Goal: Find contact information: Find contact information

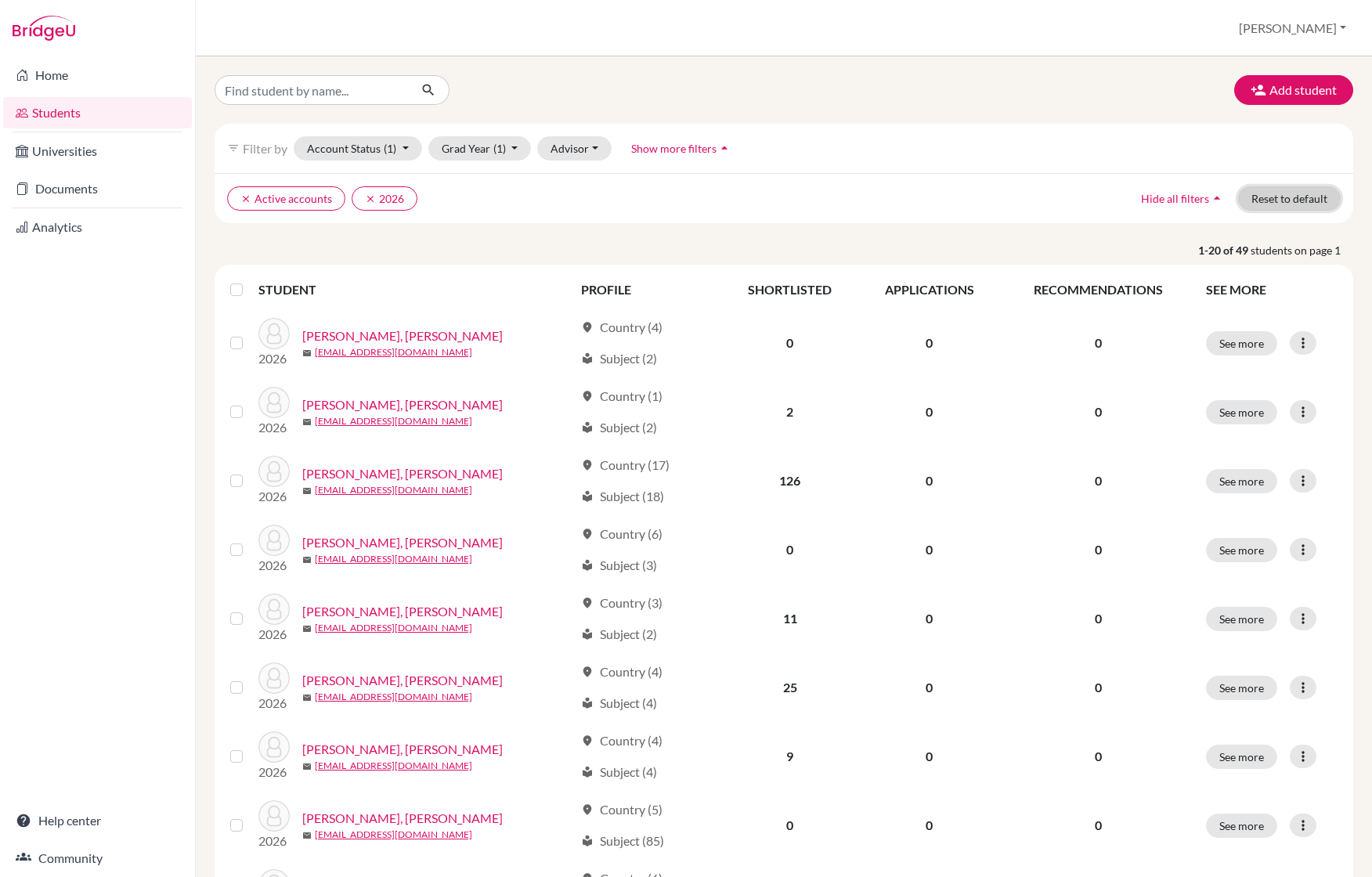
click at [1270, 195] on button "Reset to default" at bounding box center [1289, 198] width 102 height 24
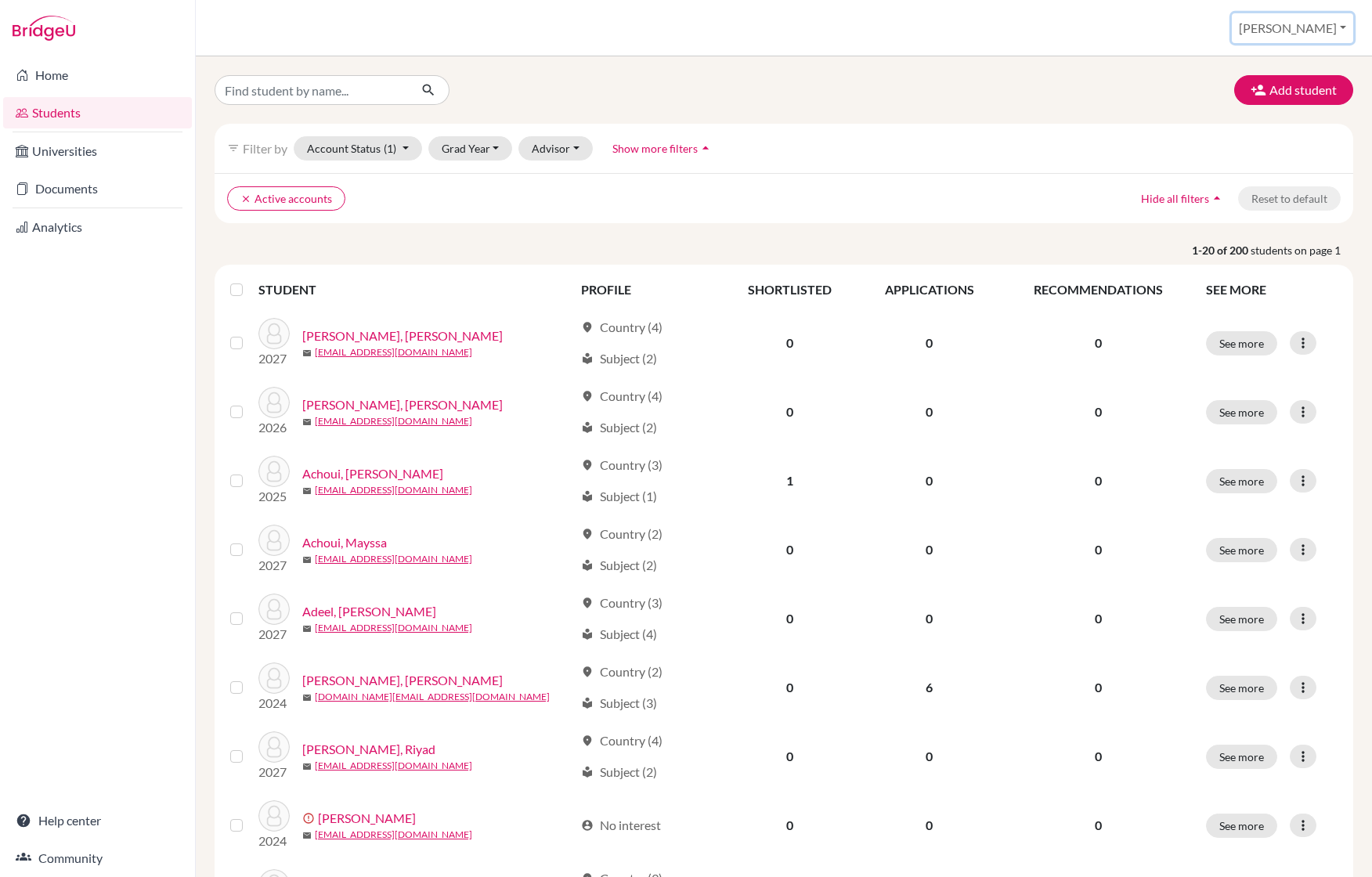
click at [1325, 28] on button "[PERSON_NAME]" at bounding box center [1292, 28] width 121 height 30
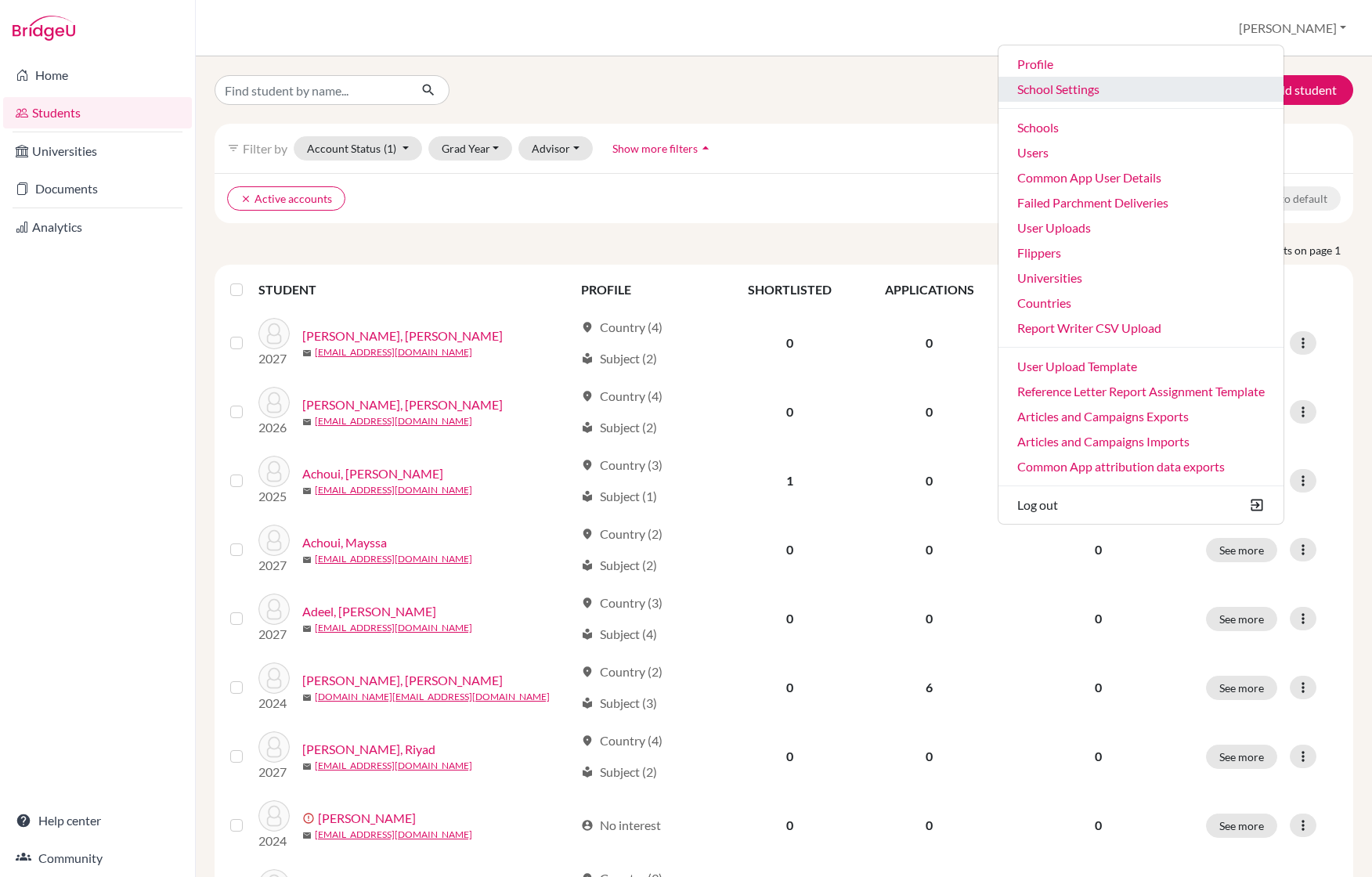
click at [1151, 89] on link "School Settings" at bounding box center [1140, 89] width 285 height 25
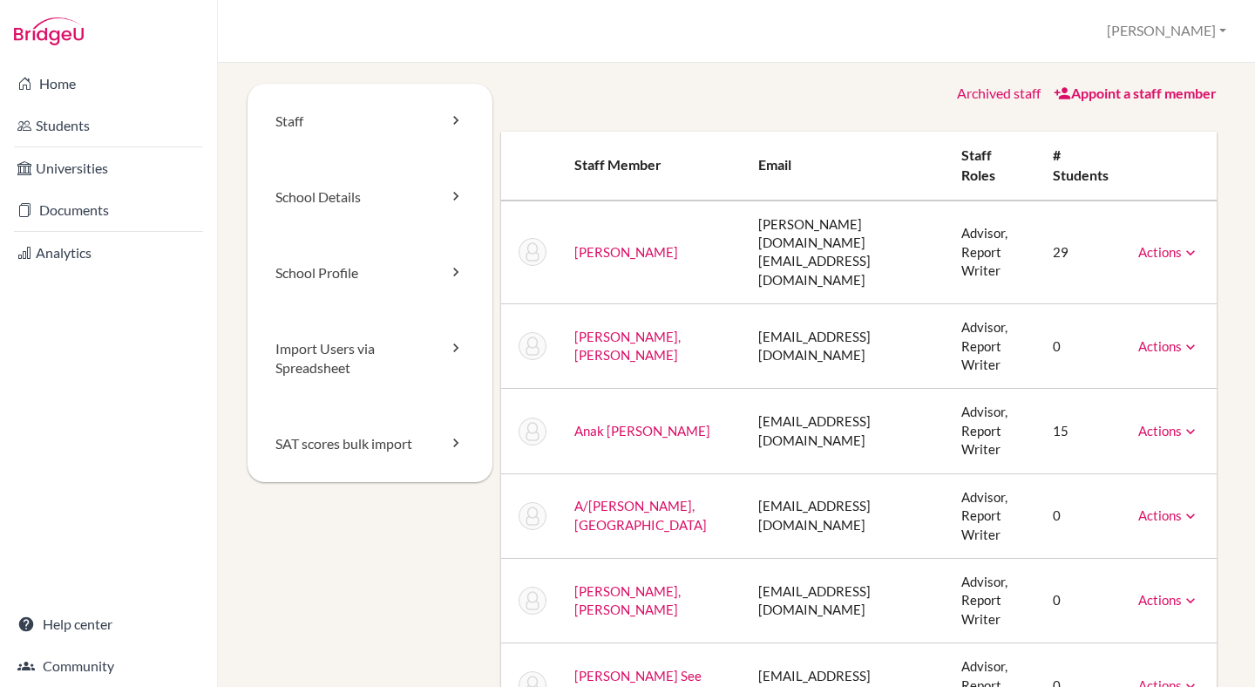
drag, startPoint x: 668, startPoint y: 424, endPoint x: 568, endPoint y: 392, distance: 105.3
click at [568, 392] on td "Anak Nicholas, Cynthia Patricia" at bounding box center [652, 431] width 185 height 85
copy link "Anak Nicholas, Cynthia Patricia"
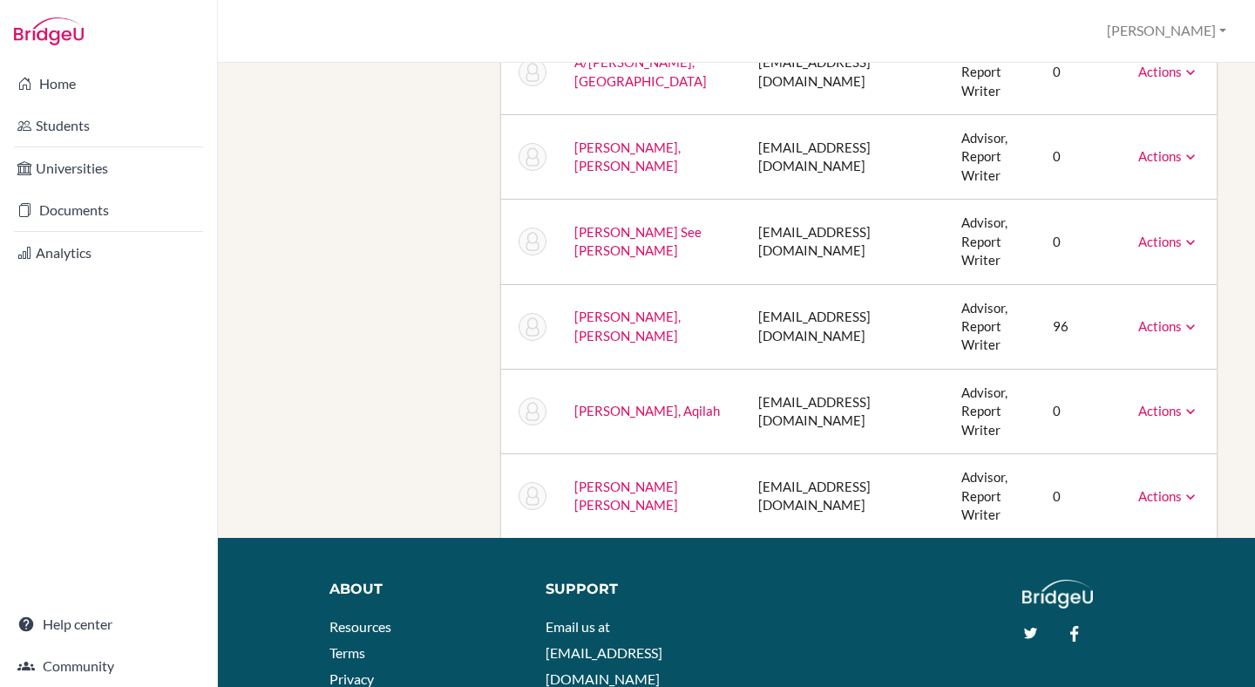
scroll to position [467, 0]
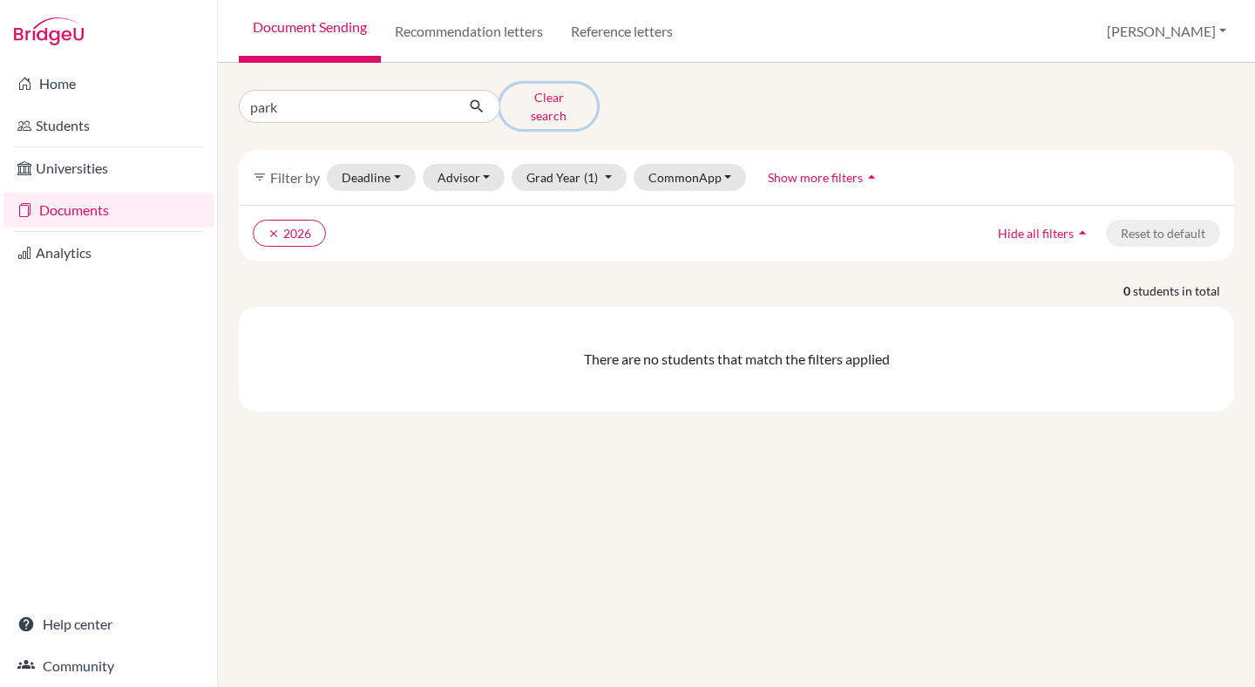
click at [572, 99] on button "Clear search" at bounding box center [548, 106] width 97 height 45
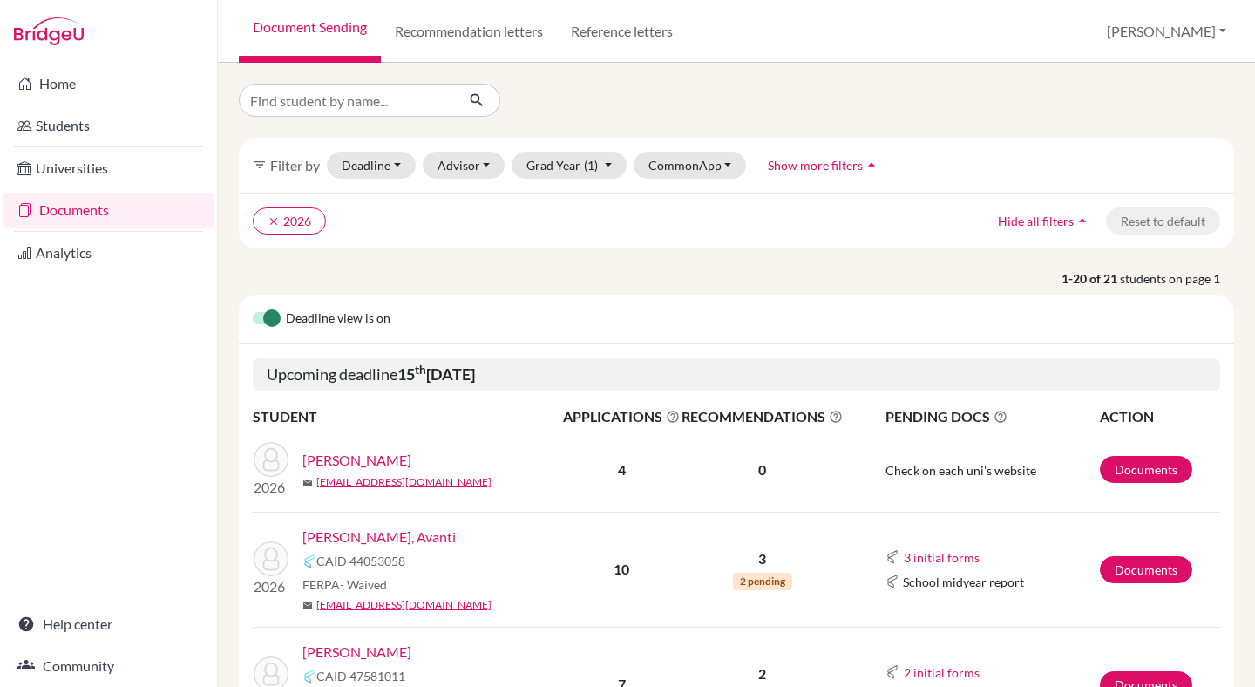
click at [319, 531] on link "Poddar, Avanti" at bounding box center [378, 536] width 153 height 21
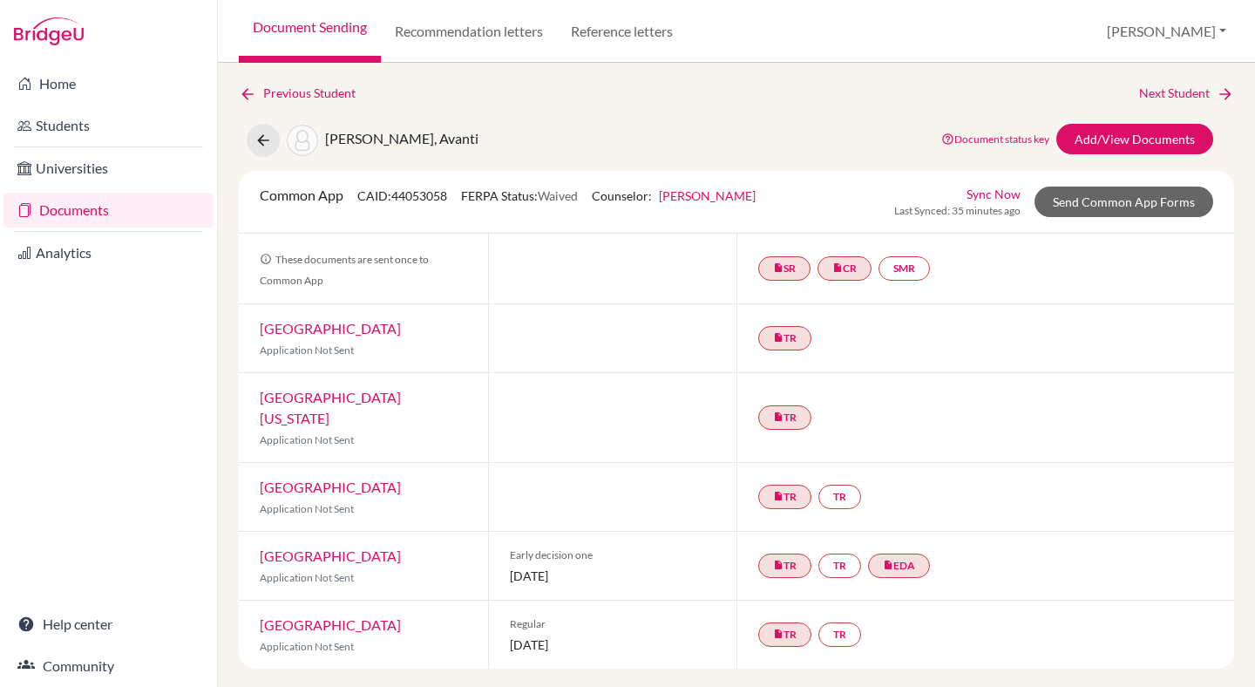
click at [80, 213] on link "Documents" at bounding box center [108, 210] width 210 height 35
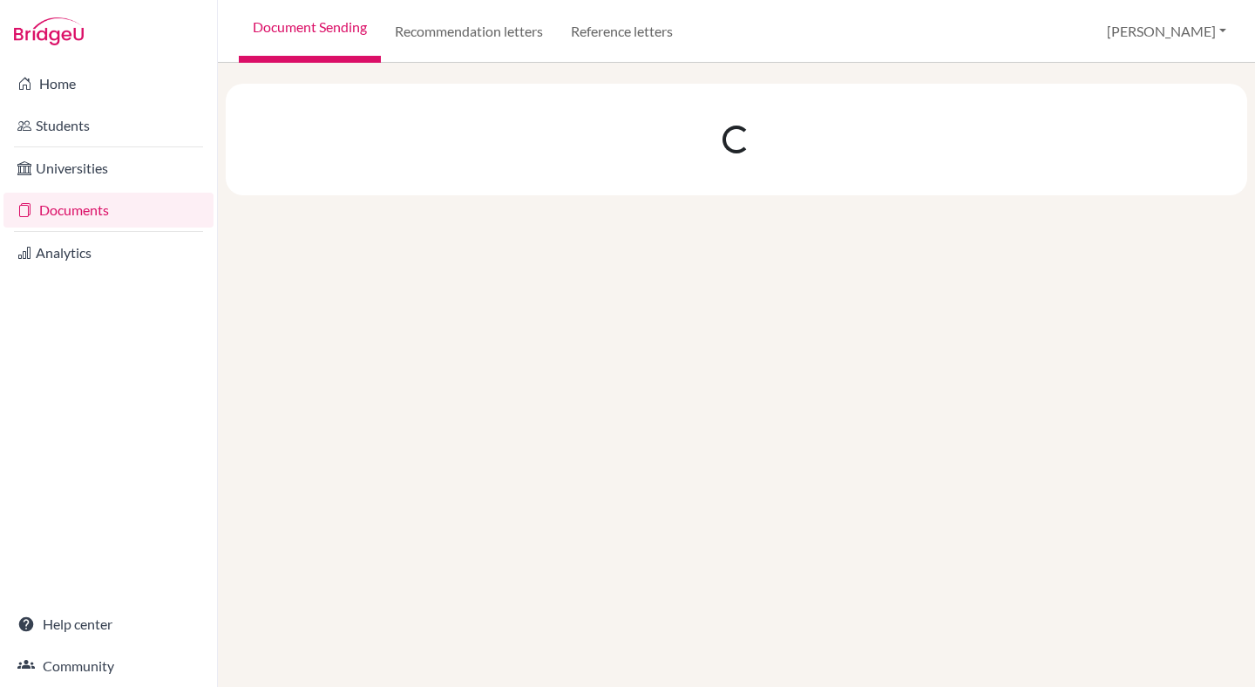
click at [75, 88] on link "Home" at bounding box center [108, 83] width 210 height 35
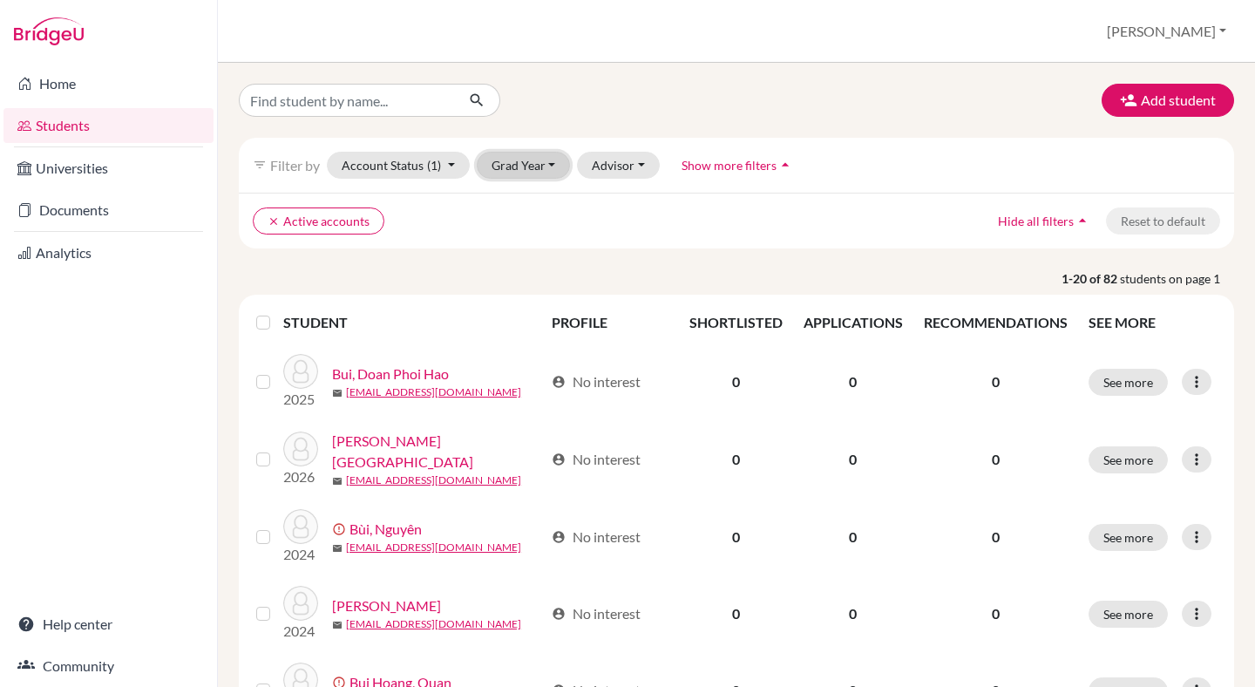
click at [509, 170] on button "Grad Year" at bounding box center [524, 165] width 94 height 27
click at [531, 207] on div "2026" at bounding box center [528, 202] width 61 height 21
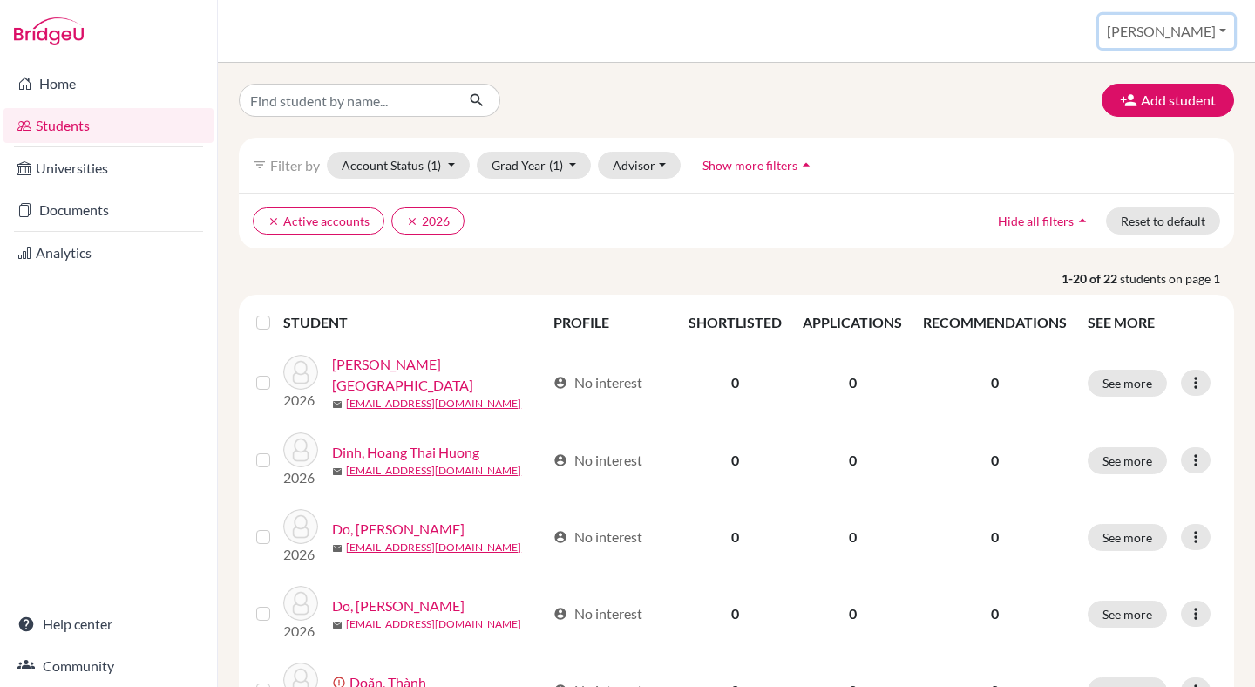
click at [1208, 26] on button "[PERSON_NAME]" at bounding box center [1166, 31] width 135 height 33
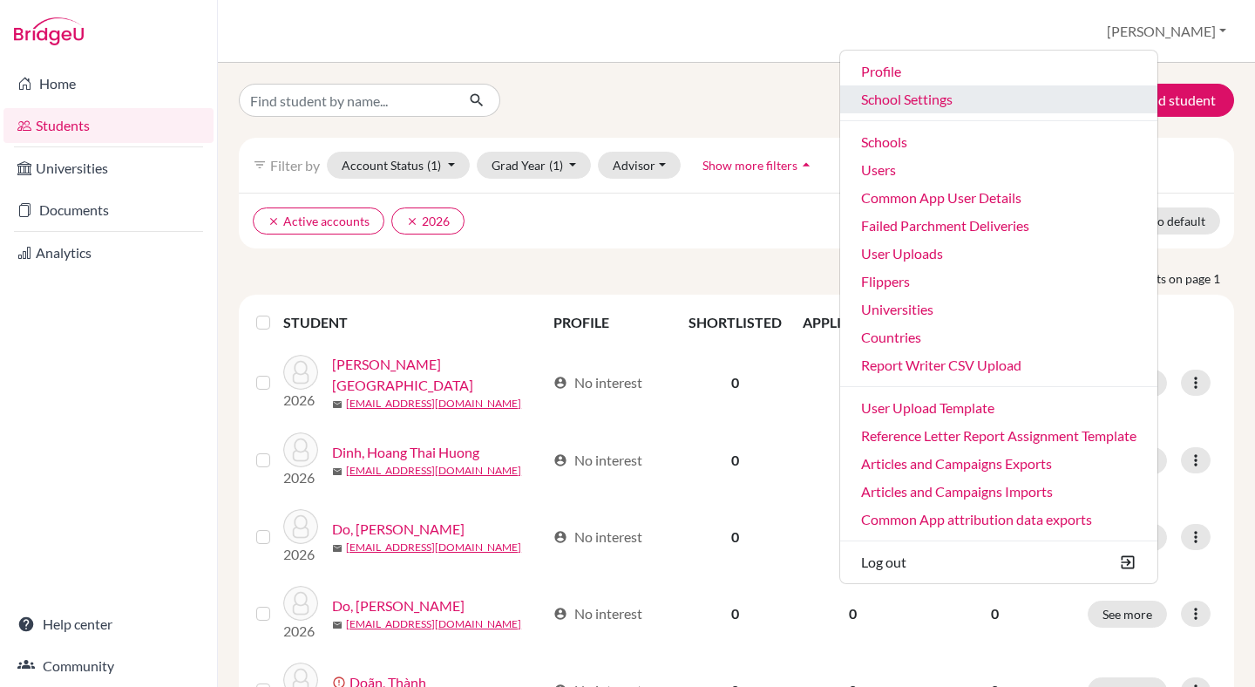
click at [1014, 94] on link "School Settings" at bounding box center [998, 99] width 317 height 28
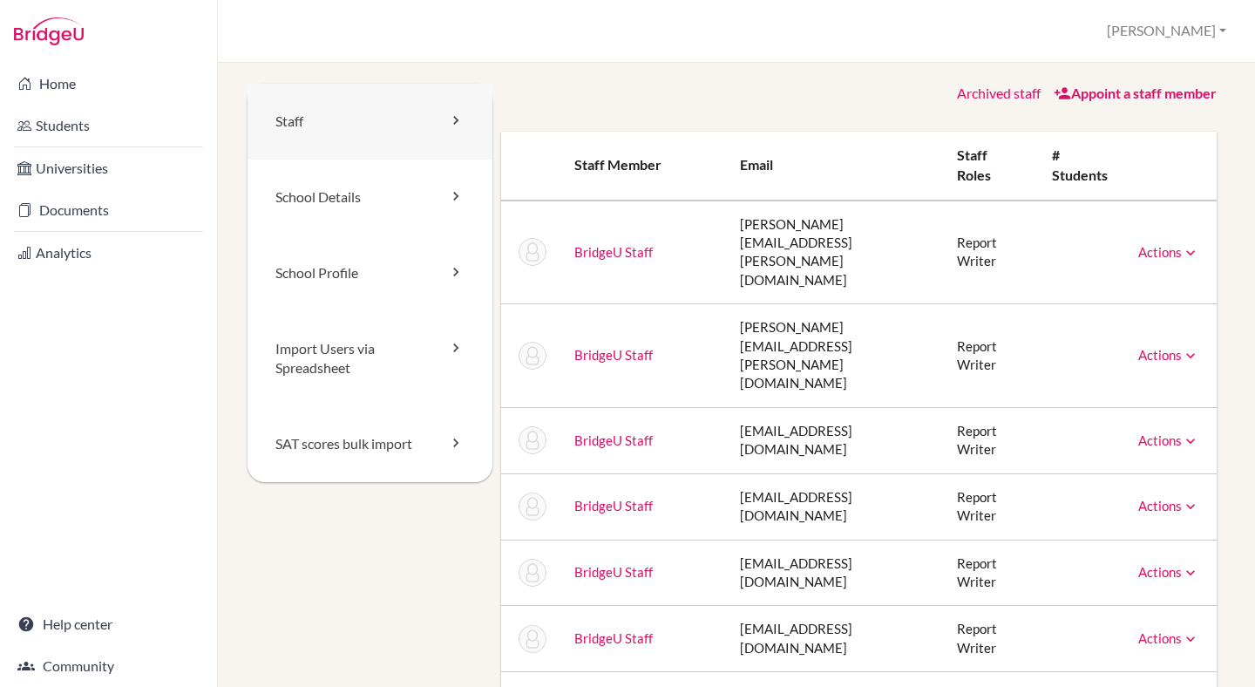
click at [325, 123] on link "Staff" at bounding box center [369, 122] width 245 height 76
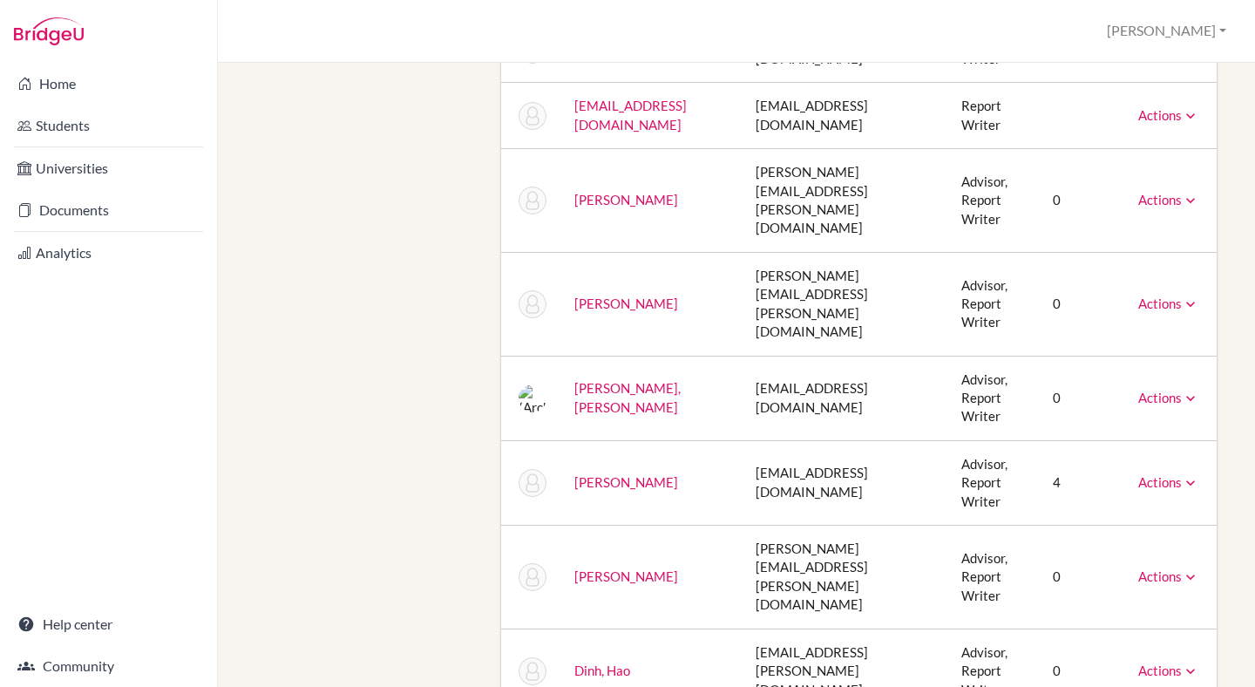
scroll to position [1287, 0]
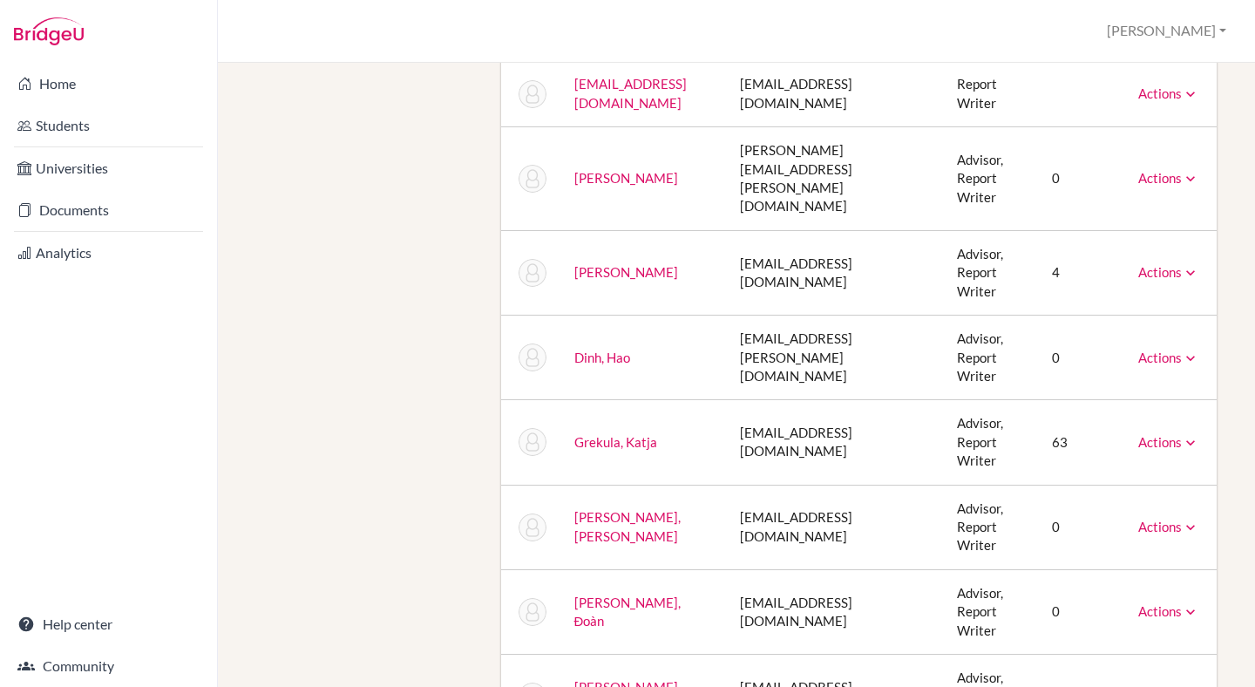
scroll to position [1197, 0]
click at [865, 399] on td "[EMAIL_ADDRESS][DOMAIN_NAME]" at bounding box center [834, 441] width 217 height 85
copy tr "[EMAIL_ADDRESS][DOMAIN_NAME]"
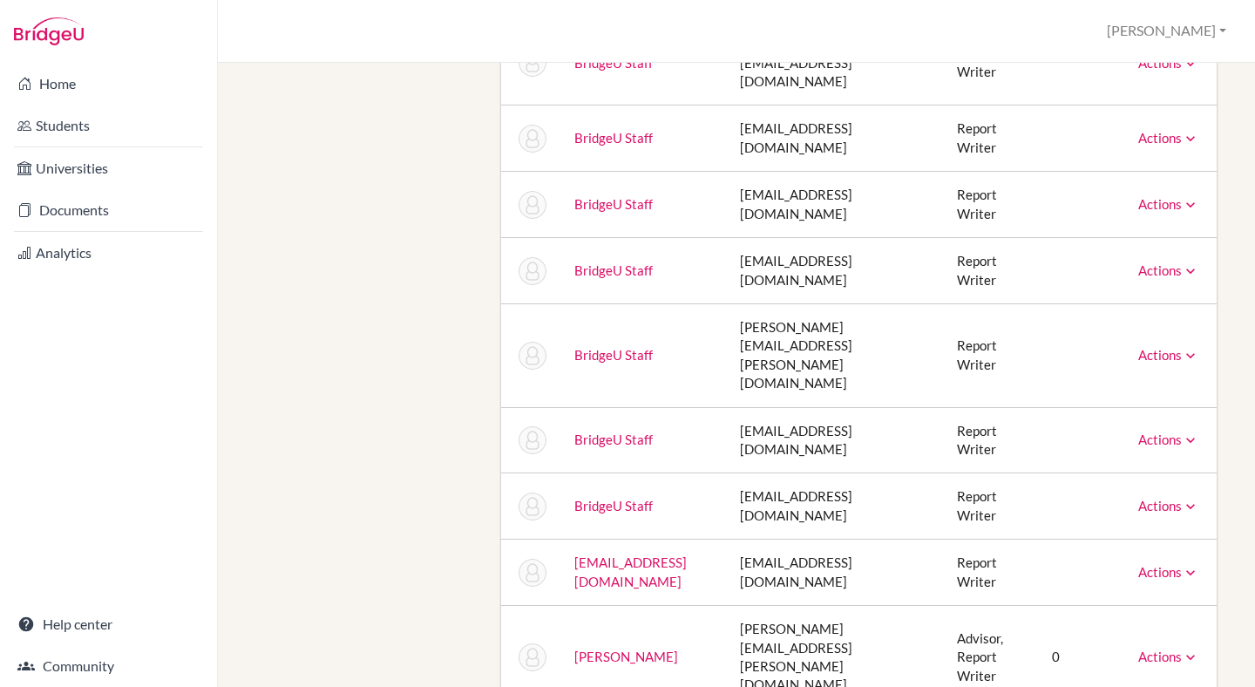
scroll to position [805, 0]
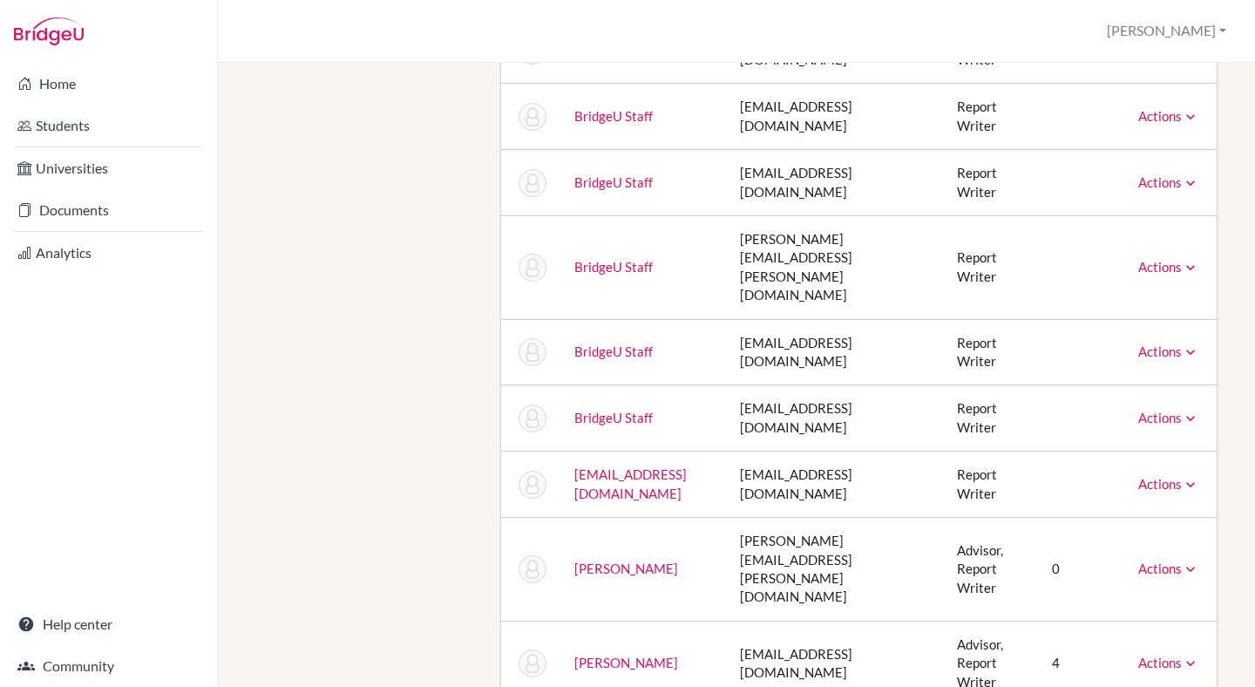
click at [870, 620] on td "[EMAIL_ADDRESS][DOMAIN_NAME]" at bounding box center [834, 662] width 217 height 85
copy tr "[EMAIL_ADDRESS][DOMAIN_NAME]"
